Goal: Transaction & Acquisition: Purchase product/service

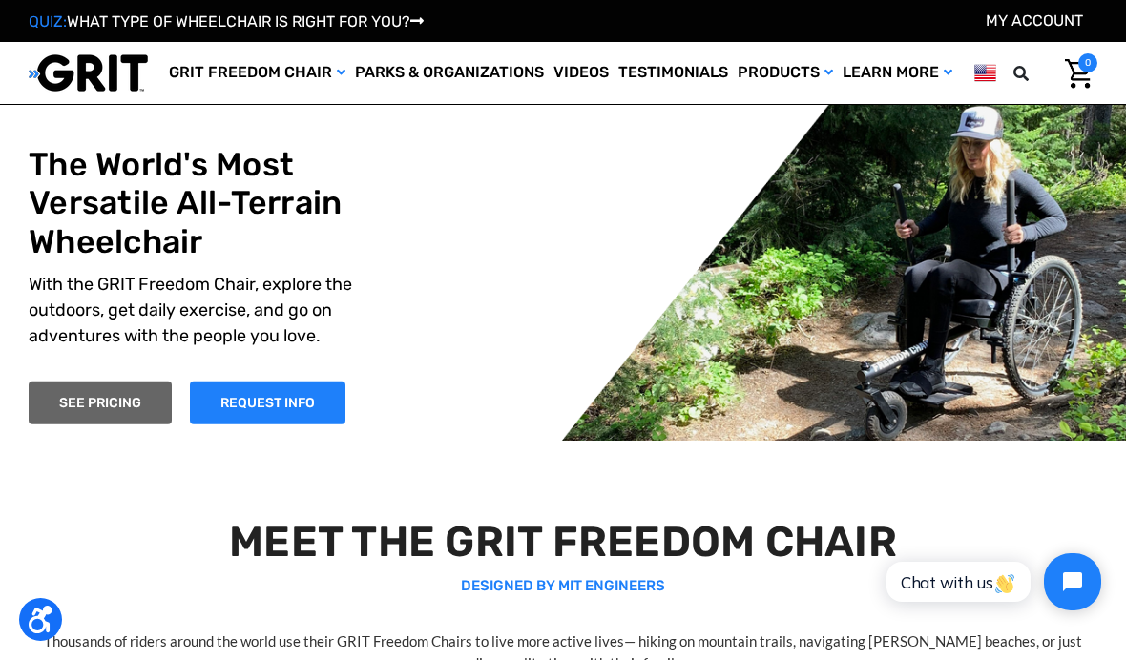
click at [152, 424] on link "SEE PRICING" at bounding box center [100, 403] width 143 height 43
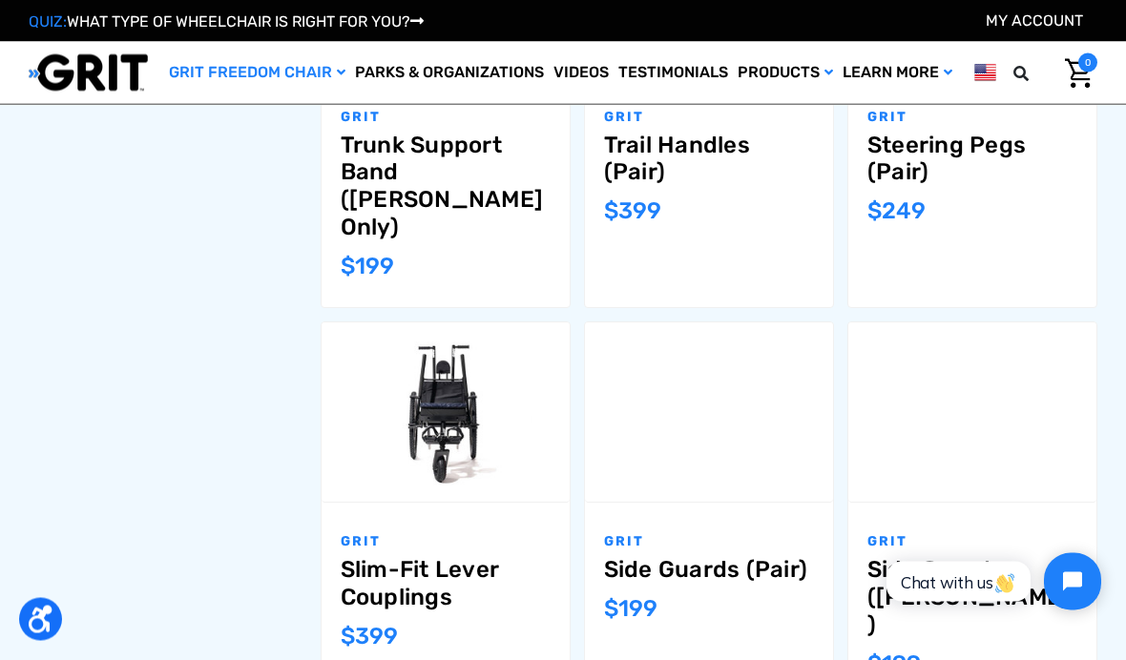
scroll to position [1577, 0]
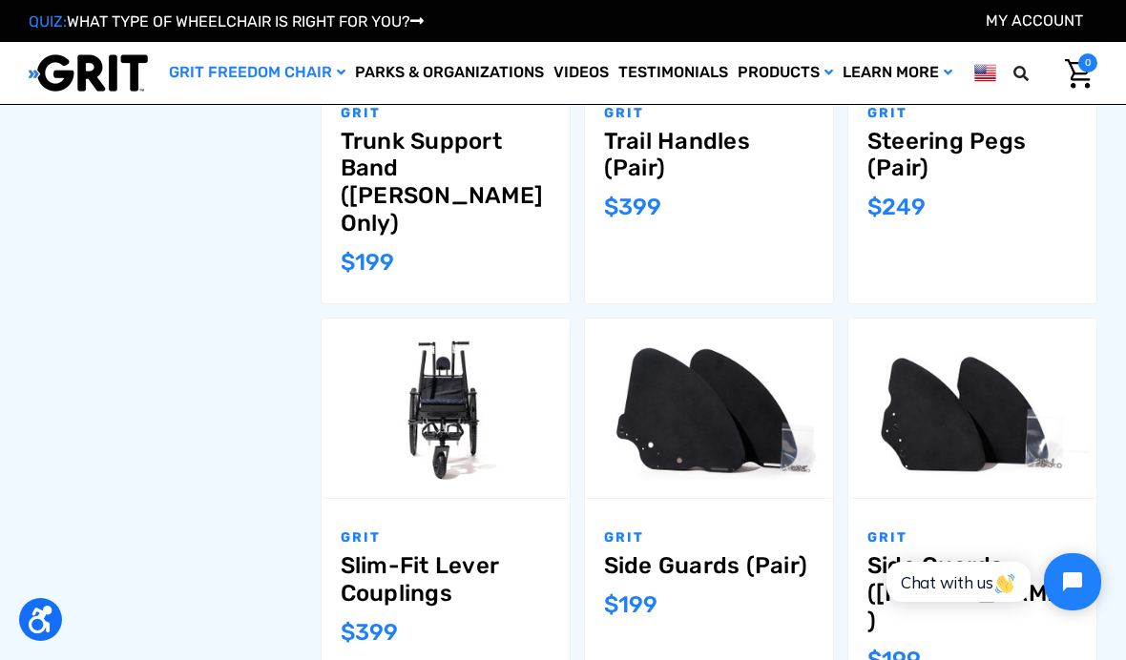
click at [459, 499] on div "GRIT Slim-Fit Lever Couplings MSRP: Was: Now: $399" at bounding box center [445, 599] width 248 height 201
click at [466, 499] on div "GRIT Slim-Fit Lever Couplings MSRP: Was: Now: $399" at bounding box center [445, 599] width 248 height 201
click at [488, 365] on label "Compare" at bounding box center [445, 386] width 129 height 43
click at [479, 379] on input "Compare" at bounding box center [472, 385] width 12 height 12
click at [472, 414] on link "Add to Cart" at bounding box center [445, 435] width 135 height 43
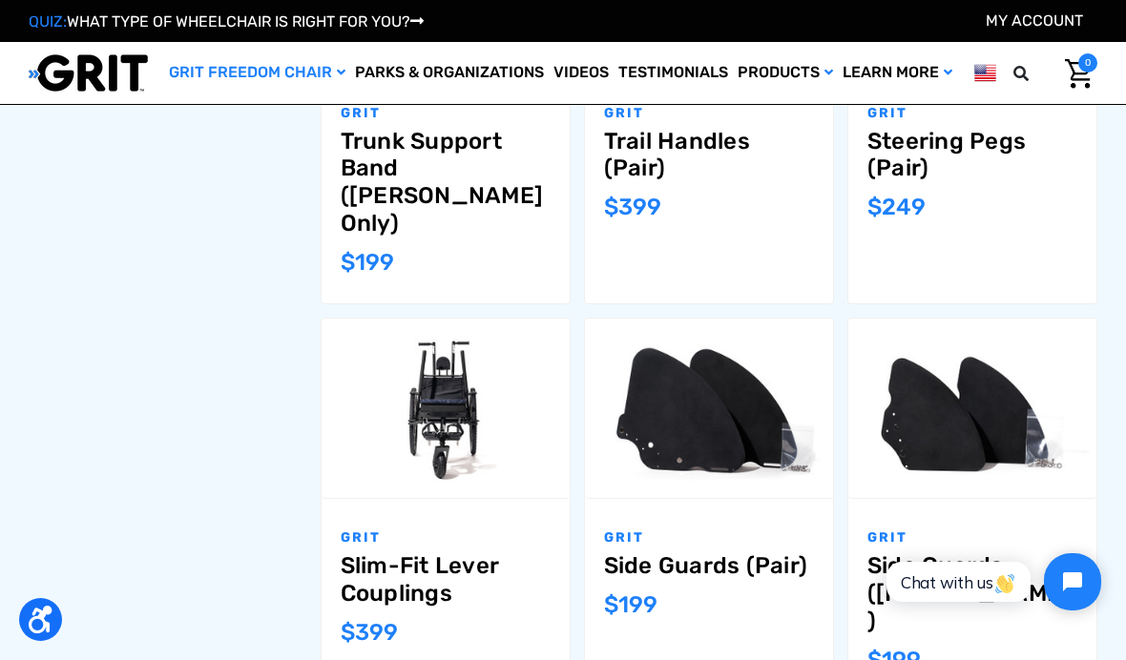
click at [479, 379] on input "Compare" at bounding box center [472, 385] width 12 height 12
checkbox input "false"
click at [490, 325] on img "Slim-Fit Lever Couplings,$399.00\a" at bounding box center [445, 407] width 248 height 165
click at [457, 325] on img "Slim-Fit Lever Couplings,$399.00\a" at bounding box center [445, 407] width 248 height 165
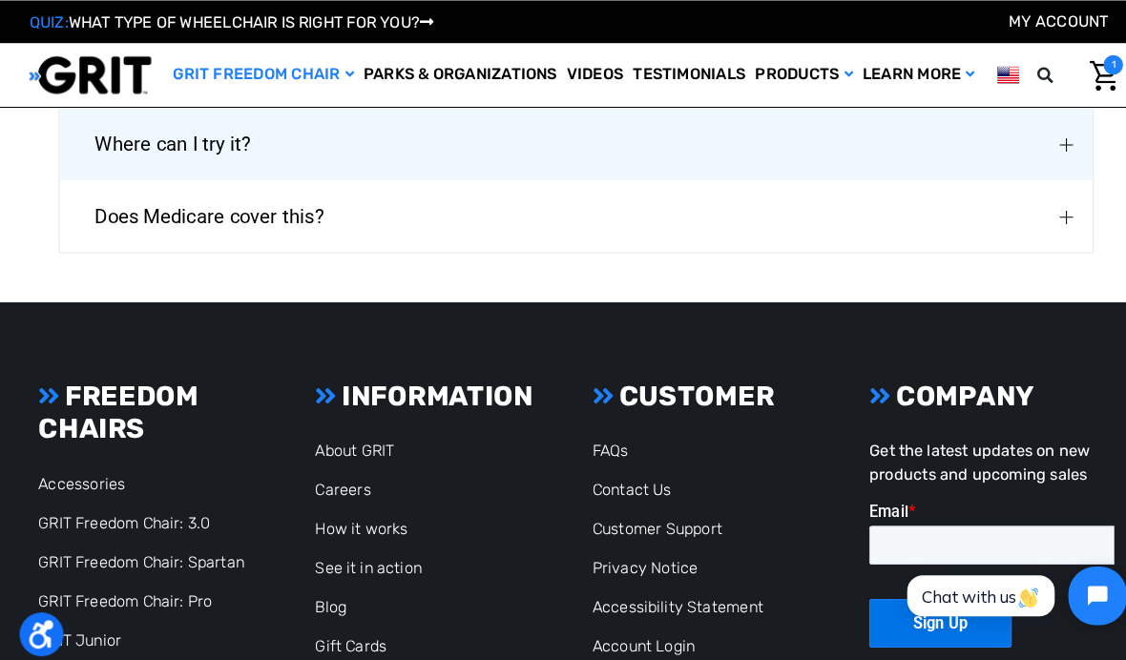
scroll to position [3086, 0]
